Goal: Check status: Check status

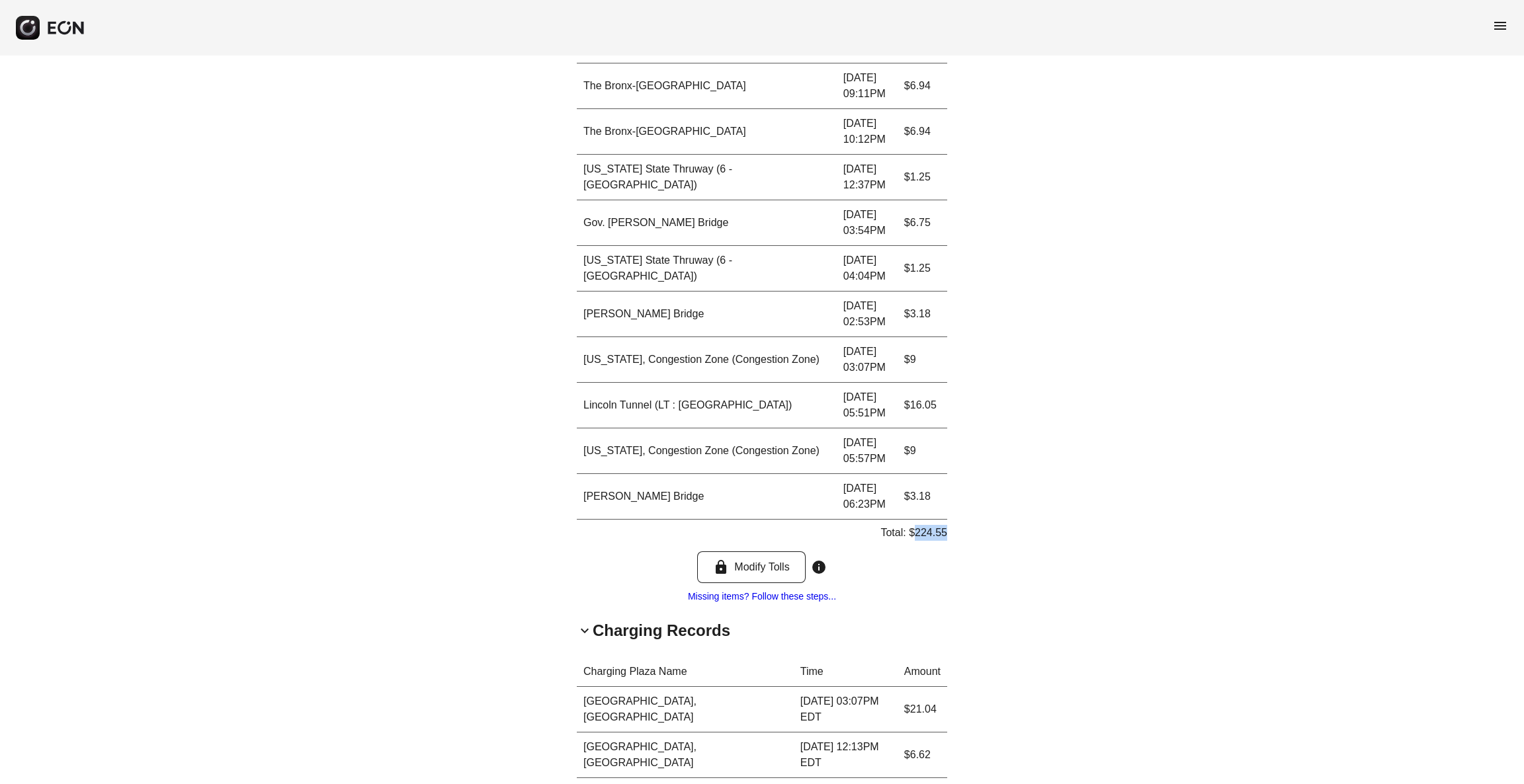
scroll to position [1900, 0]
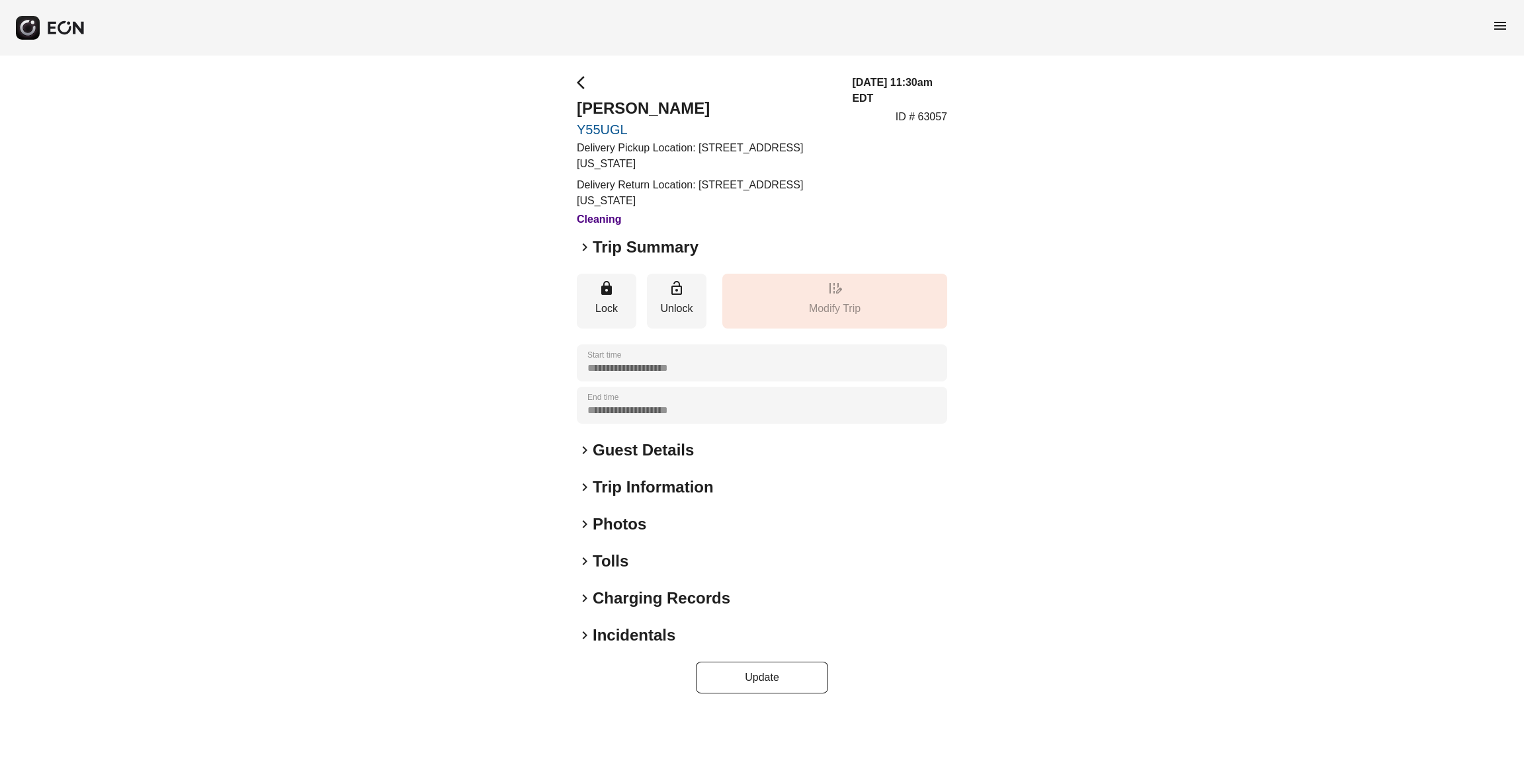
click at [601, 554] on h2 "Tolls" at bounding box center [610, 560] width 36 height 21
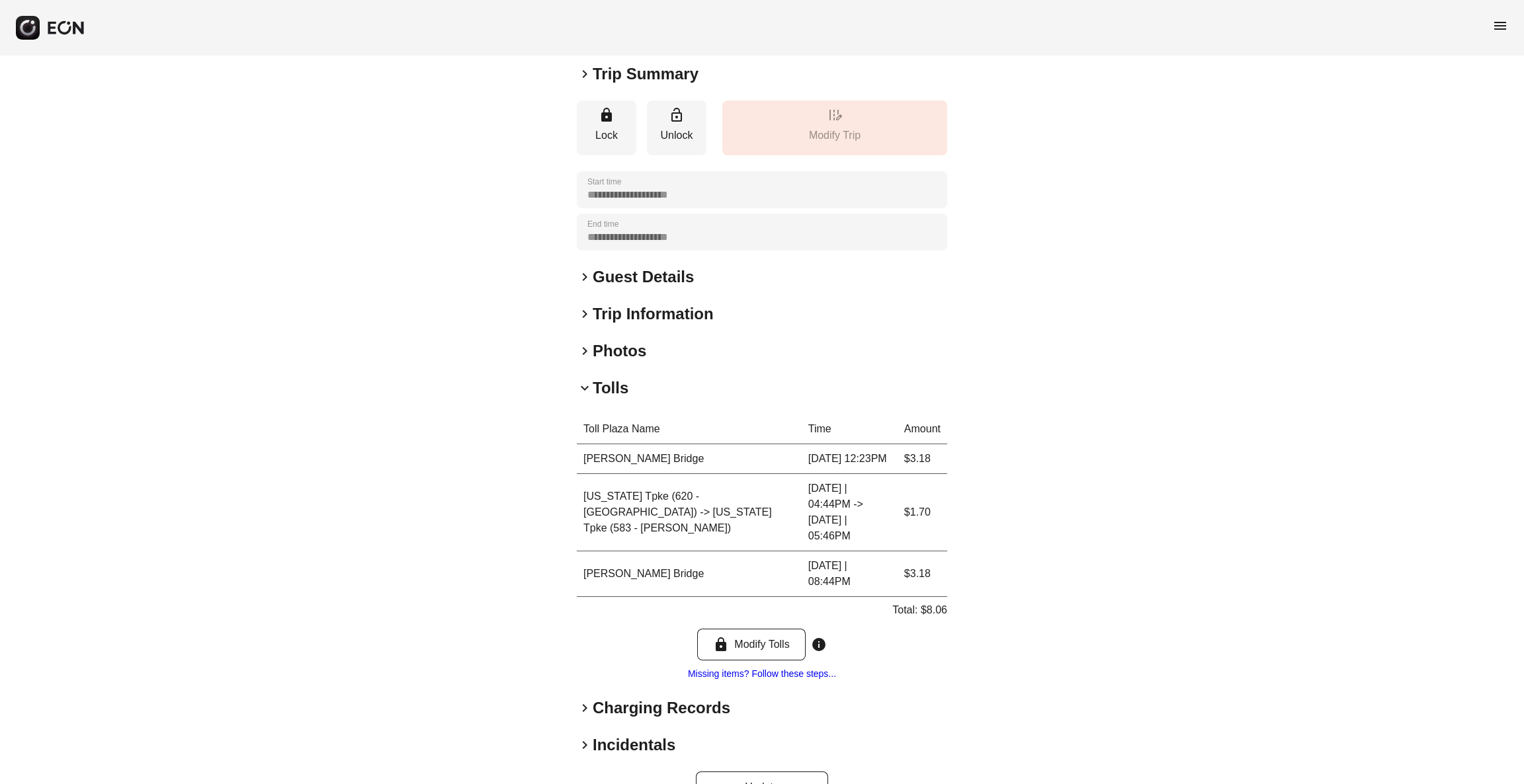
scroll to position [180, 0]
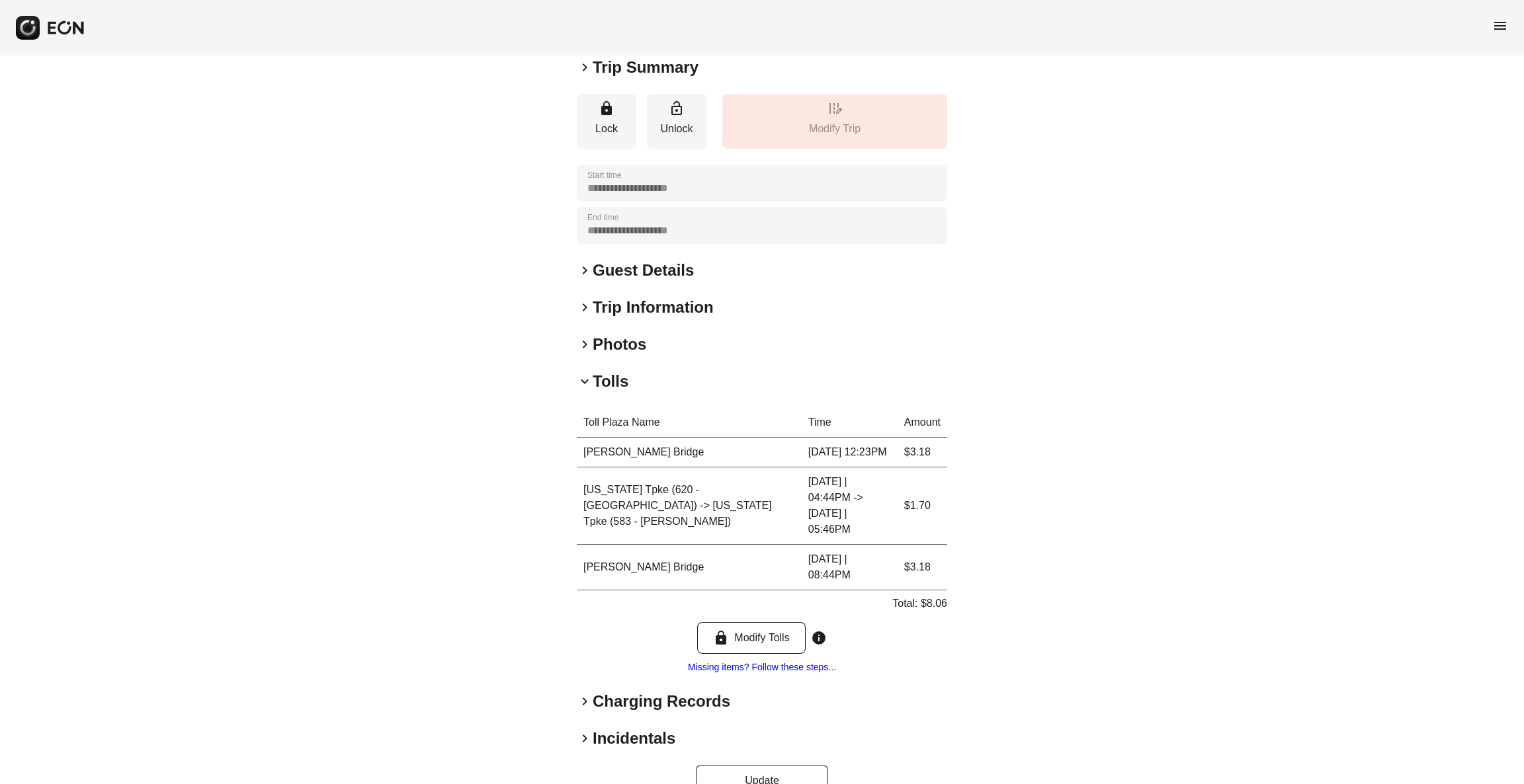
click at [639, 691] on h2 "Charging Records" at bounding box center [661, 701] width 137 height 21
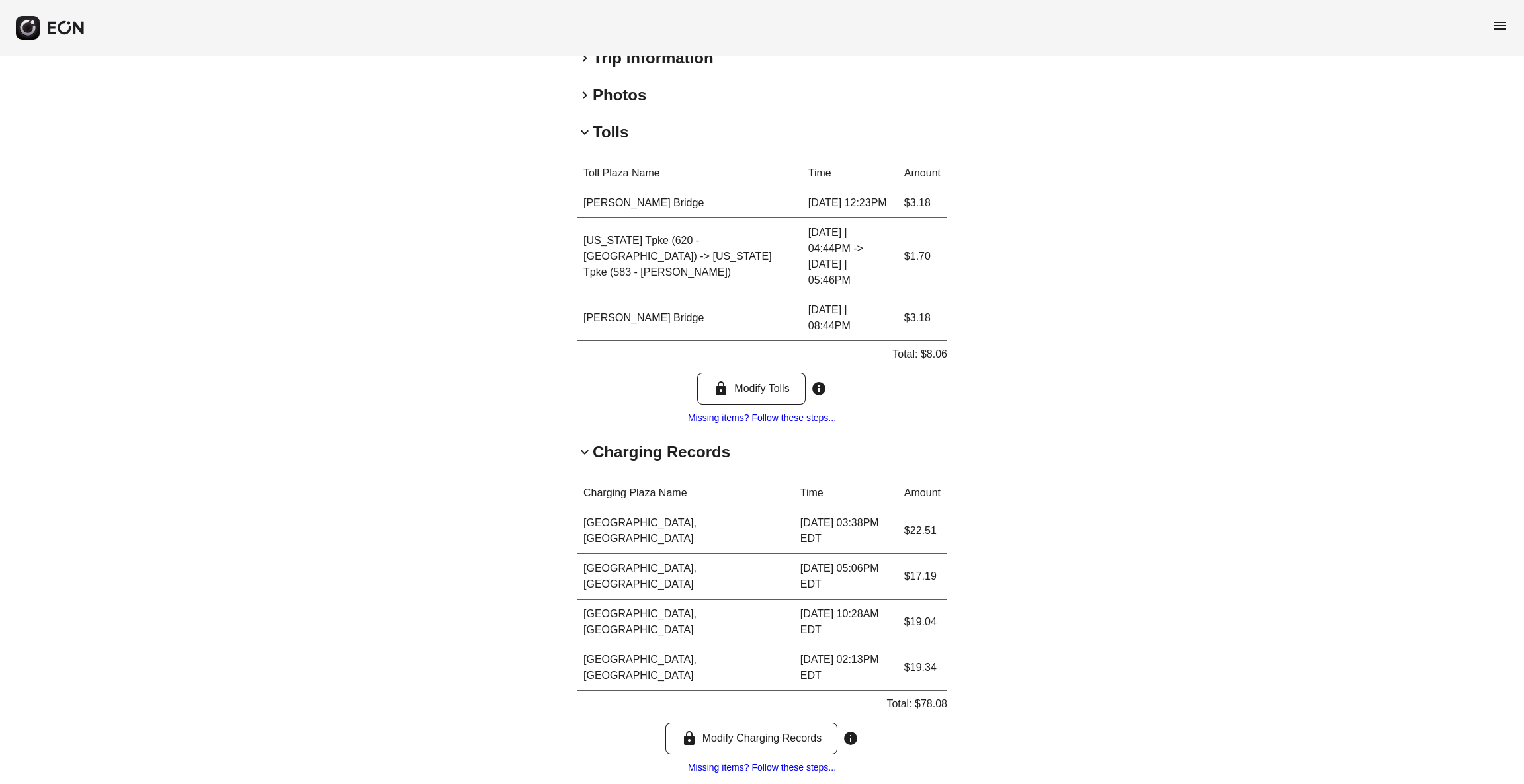
scroll to position [430, 0]
click at [933, 696] on p "Total: $78.08" at bounding box center [917, 704] width 61 height 16
copy p "78.08"
click at [933, 696] on p "Total: $78.08" at bounding box center [917, 704] width 61 height 16
click at [1271, 183] on div "**********" at bounding box center [762, 251] width 1524 height 1253
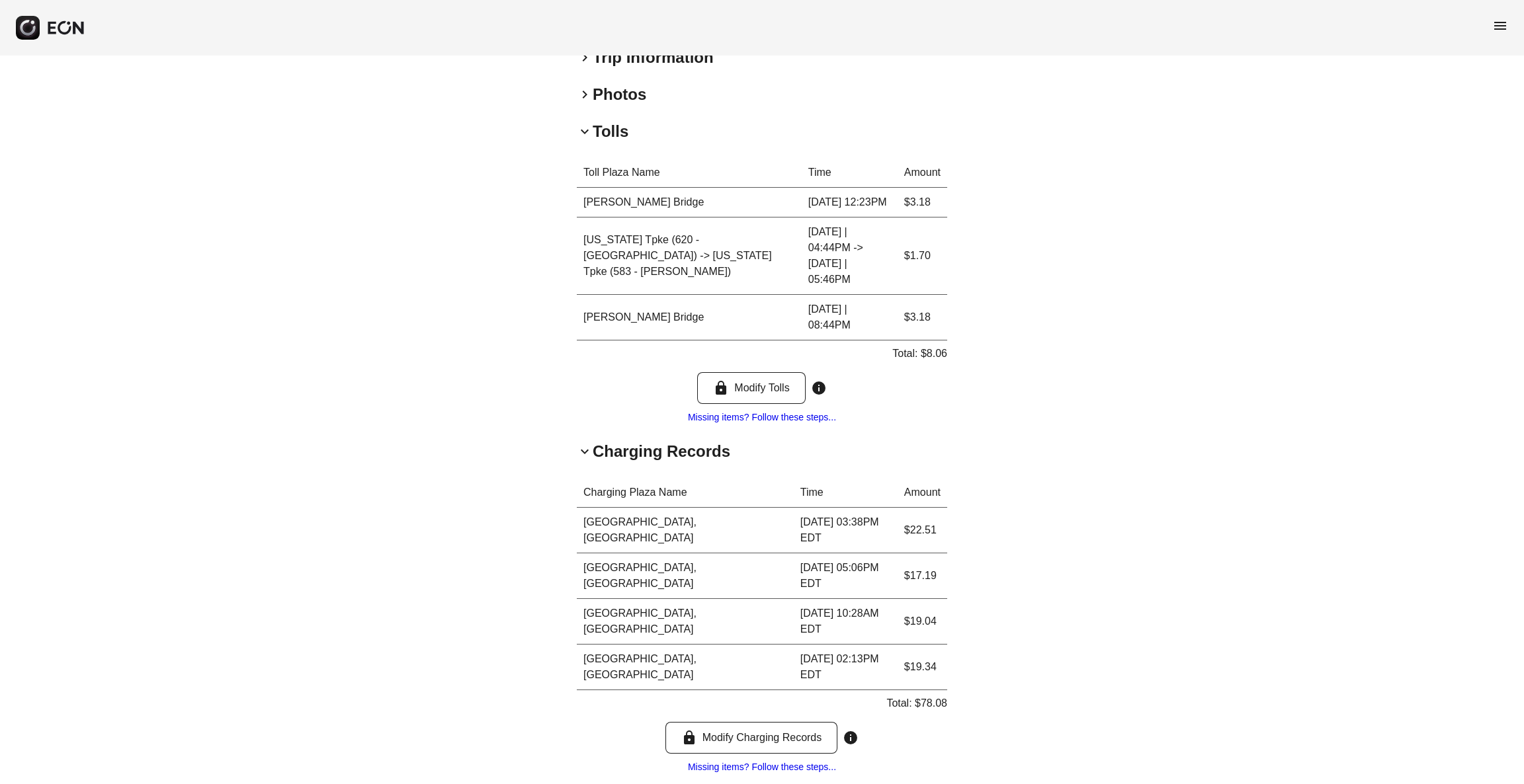
click at [1457, 277] on div "**********" at bounding box center [762, 251] width 1524 height 1253
click at [939, 346] on p "Total: $8.06" at bounding box center [920, 354] width 55 height 16
copy p "8.06"
